Goal: Transaction & Acquisition: Purchase product/service

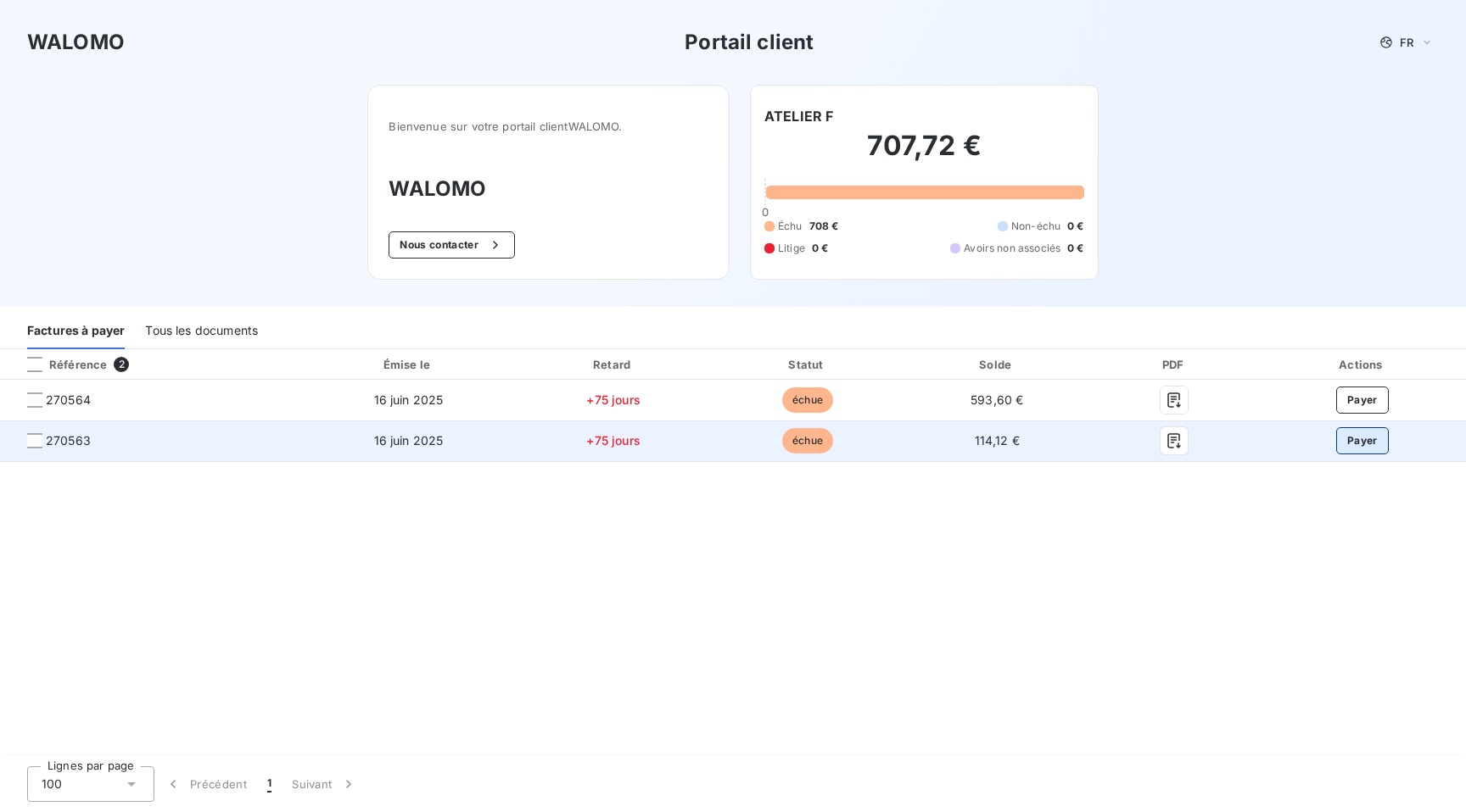
click at [1365, 441] on button "Payer" at bounding box center [1363, 441] width 53 height 27
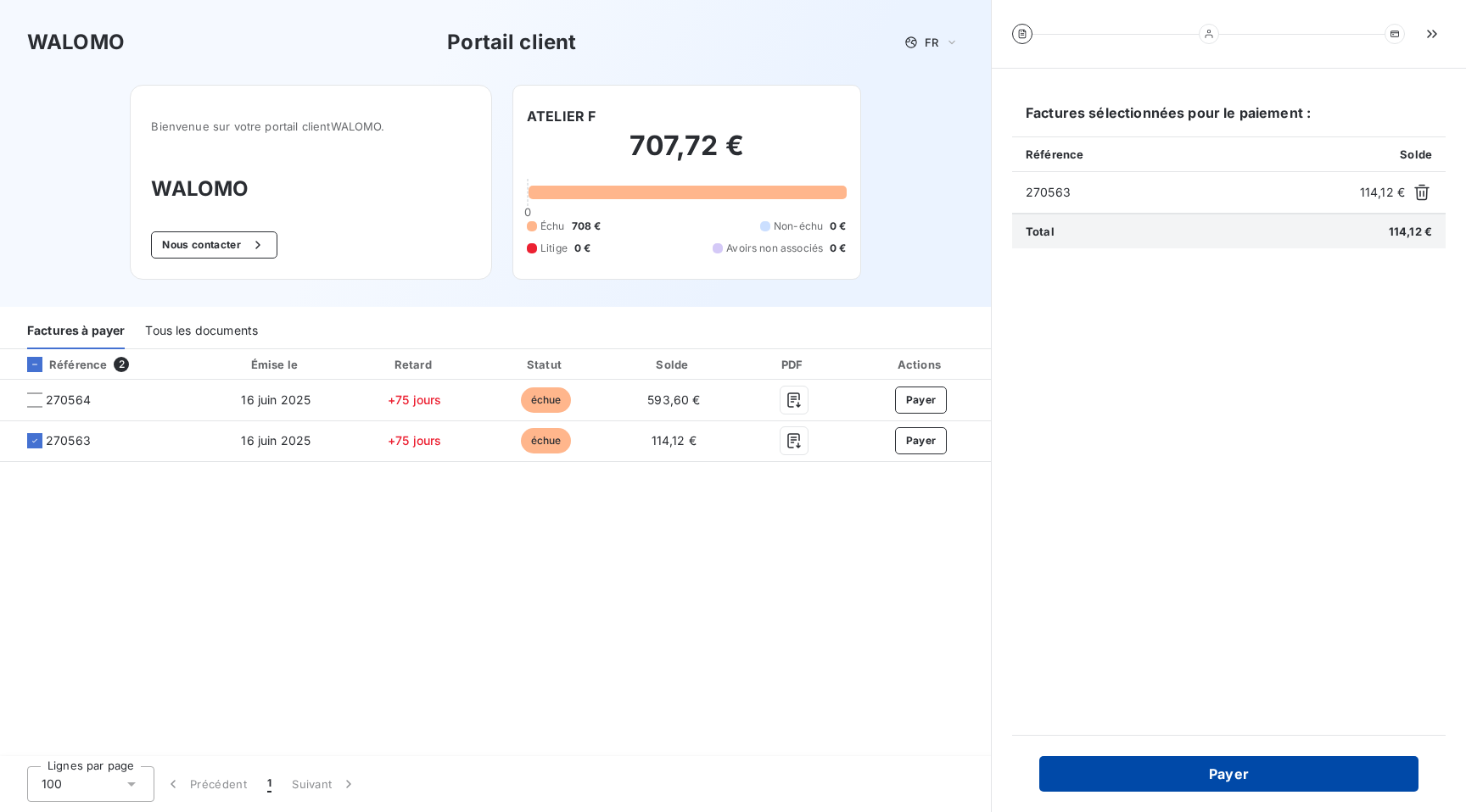
click at [1218, 776] on button "Payer" at bounding box center [1229, 774] width 379 height 35
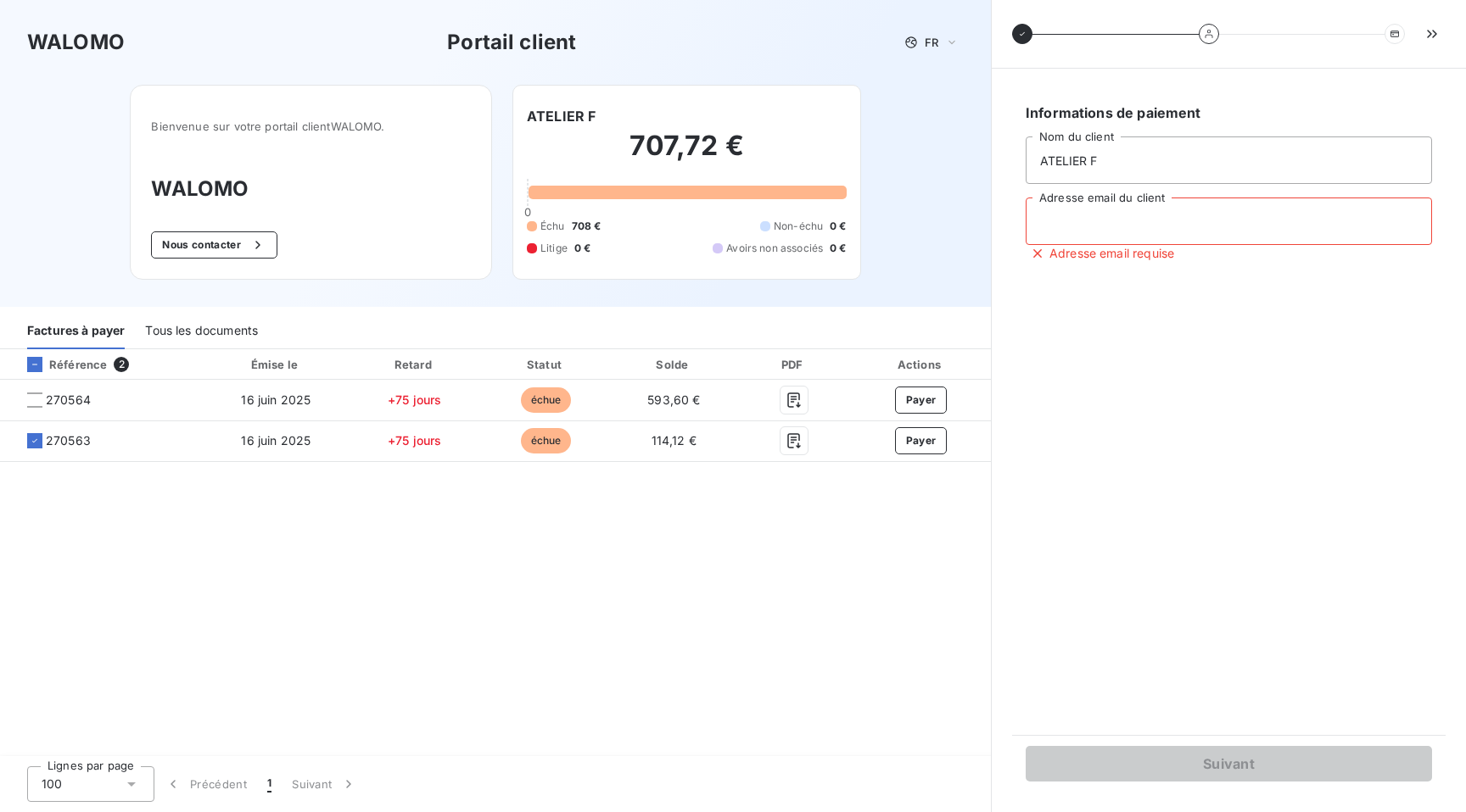
click at [1106, 214] on input "Adresse email du client" at bounding box center [1229, 221] width 407 height 47
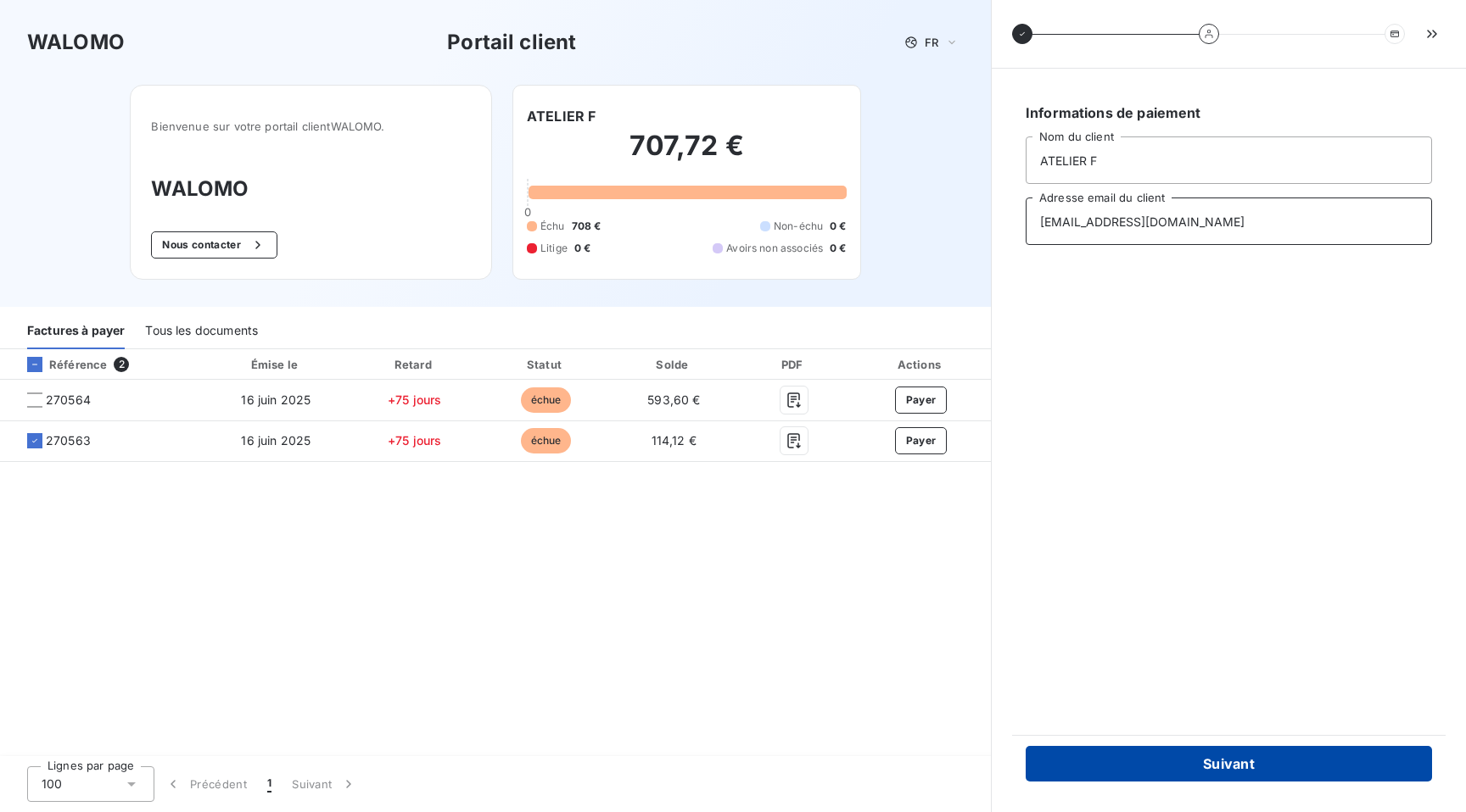
type input "compta@atelierf.fr"
click at [1192, 762] on button "Suivant" at bounding box center [1229, 763] width 407 height 35
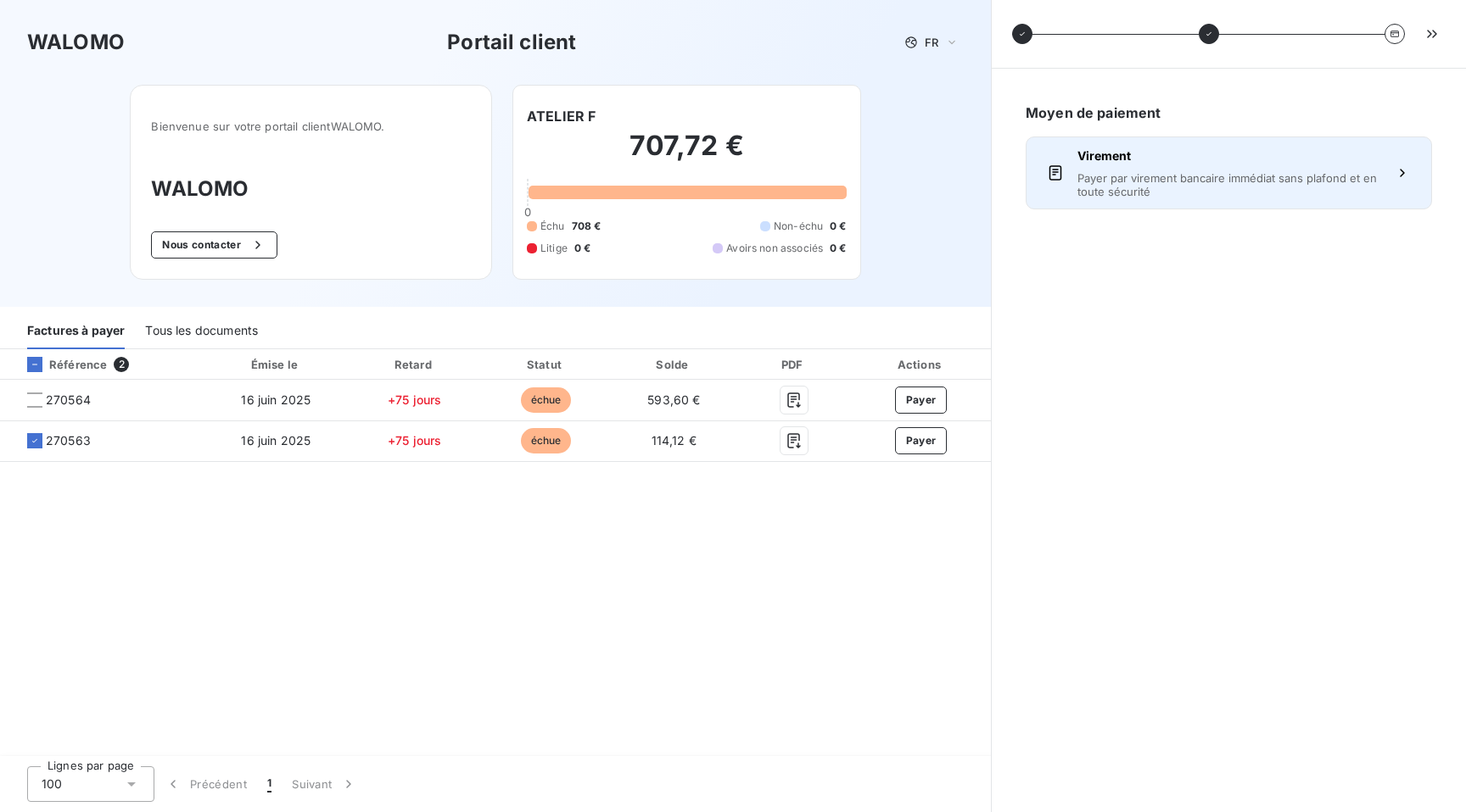
click at [1209, 147] on button "Virement Payer par virement bancaire immédiat sans plafond et en toute sécurité" at bounding box center [1229, 172] width 407 height 73
